Goal: Use online tool/utility

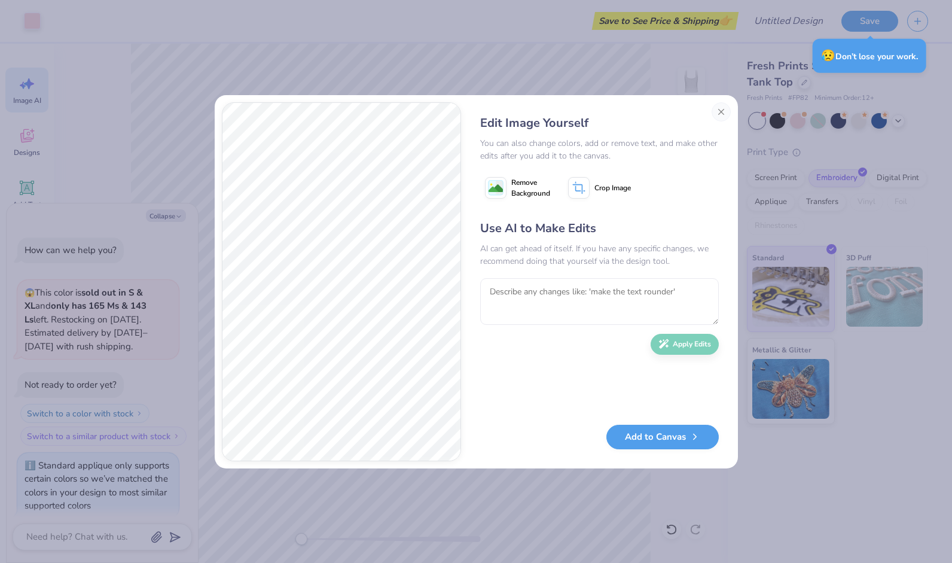
scroll to position [439, 0]
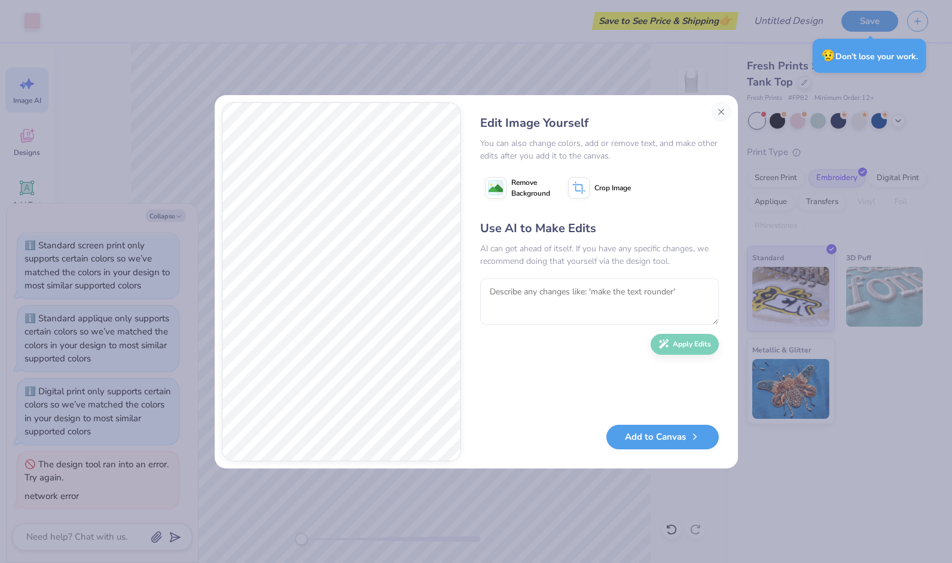
click at [577, 193] on icon at bounding box center [579, 188] width 22 height 22
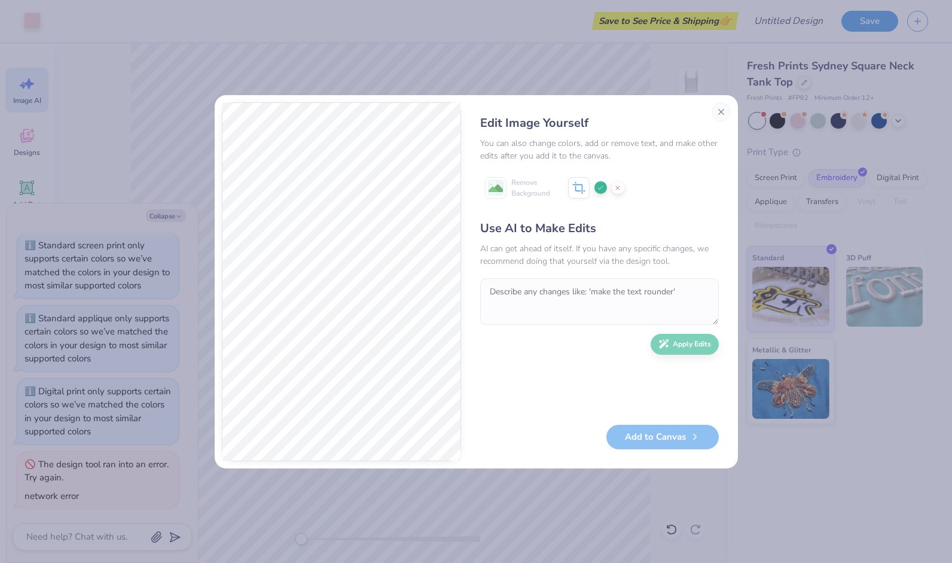
click at [599, 185] on icon at bounding box center [600, 187] width 7 height 7
click at [670, 300] on textarea at bounding box center [599, 301] width 239 height 47
click at [680, 340] on div "Use AI to Make Edits AI can get ahead of itself. If you have any specific chang…" at bounding box center [599, 317] width 239 height 194
click at [677, 347] on div "Use AI to Make Edits AI can get ahead of itself. If you have any specific chang…" at bounding box center [599, 317] width 239 height 194
click at [611, 292] on textarea at bounding box center [599, 301] width 239 height 47
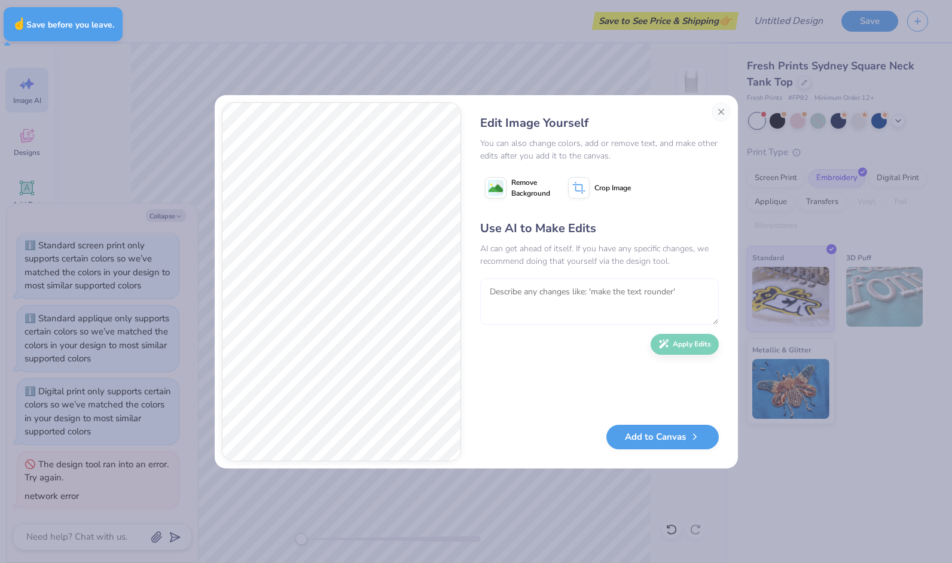
type textarea "x"
